Goal: Go to known website: Access a specific website the user already knows

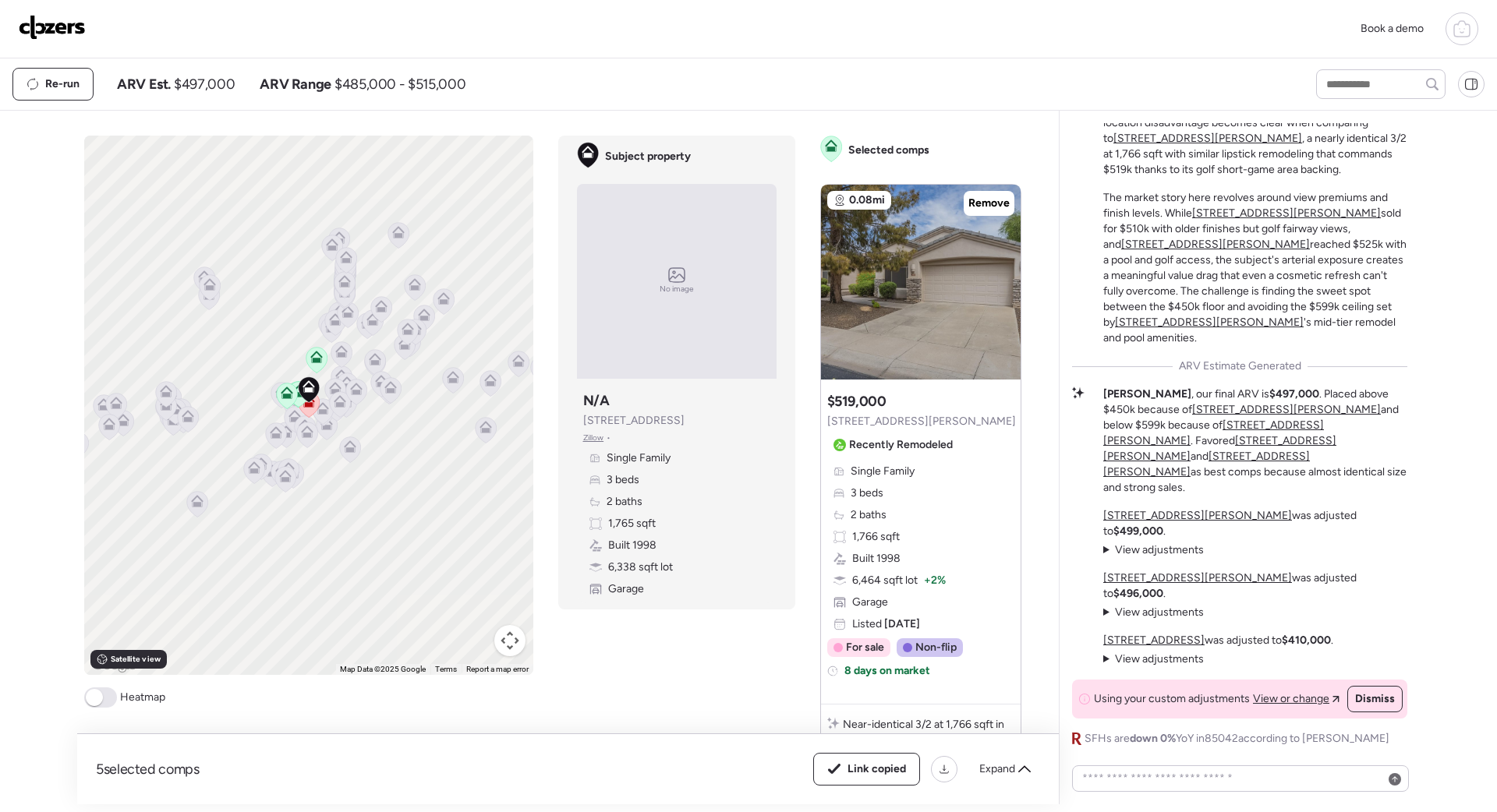
click at [71, 32] on img at bounding box center [52, 27] width 67 height 25
